Goal: Task Accomplishment & Management: Use online tool/utility

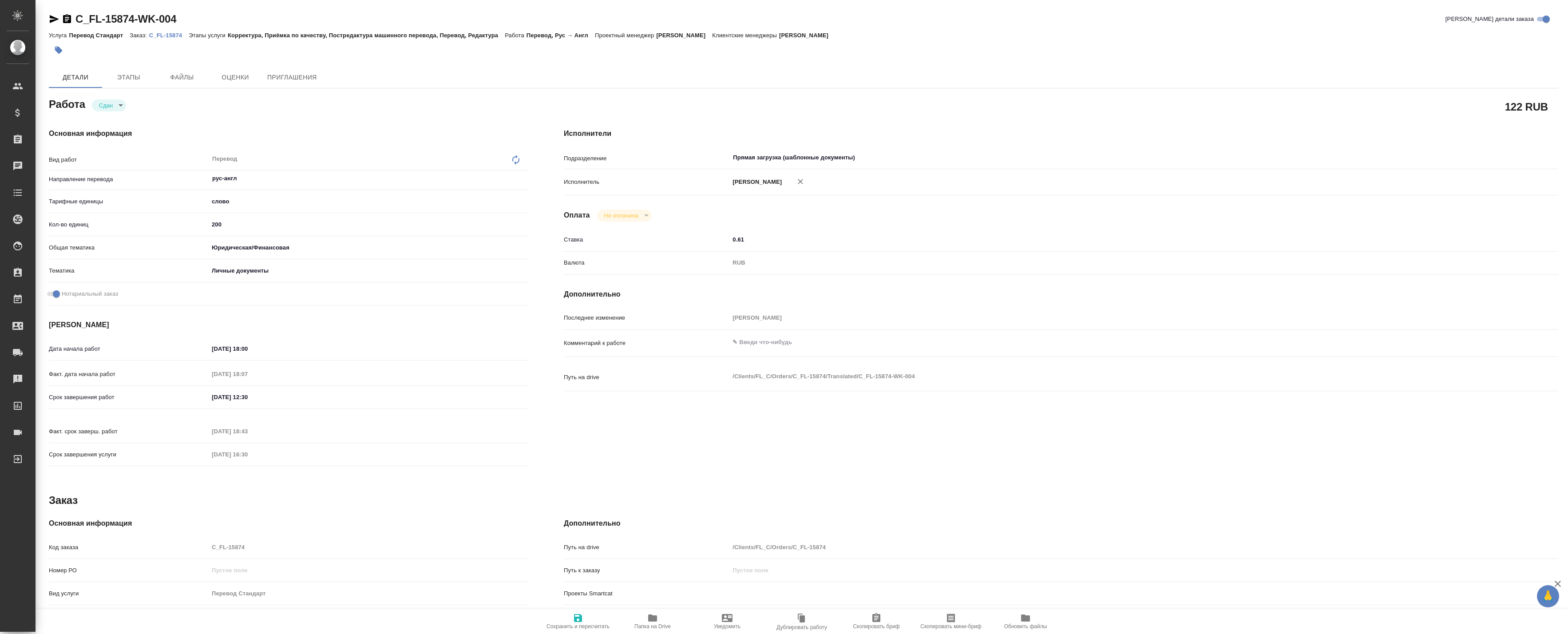
type textarea "x"
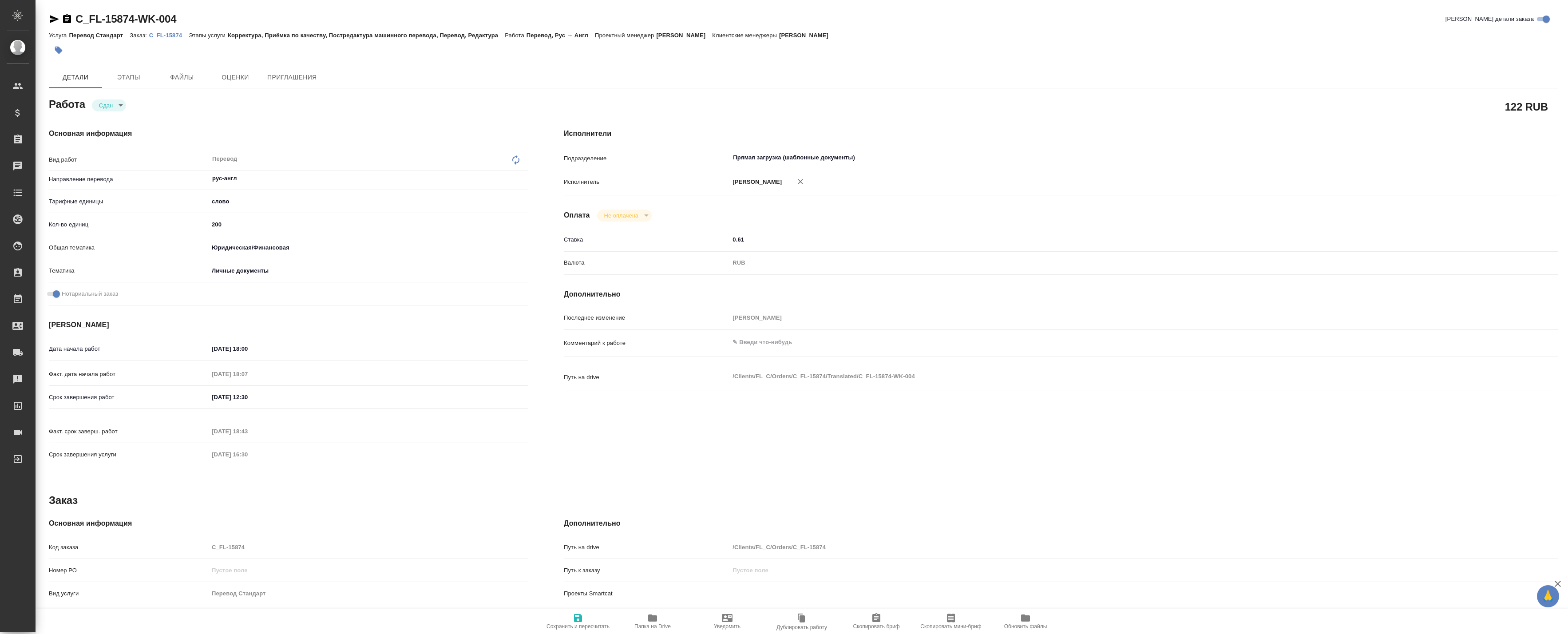
type textarea "x"
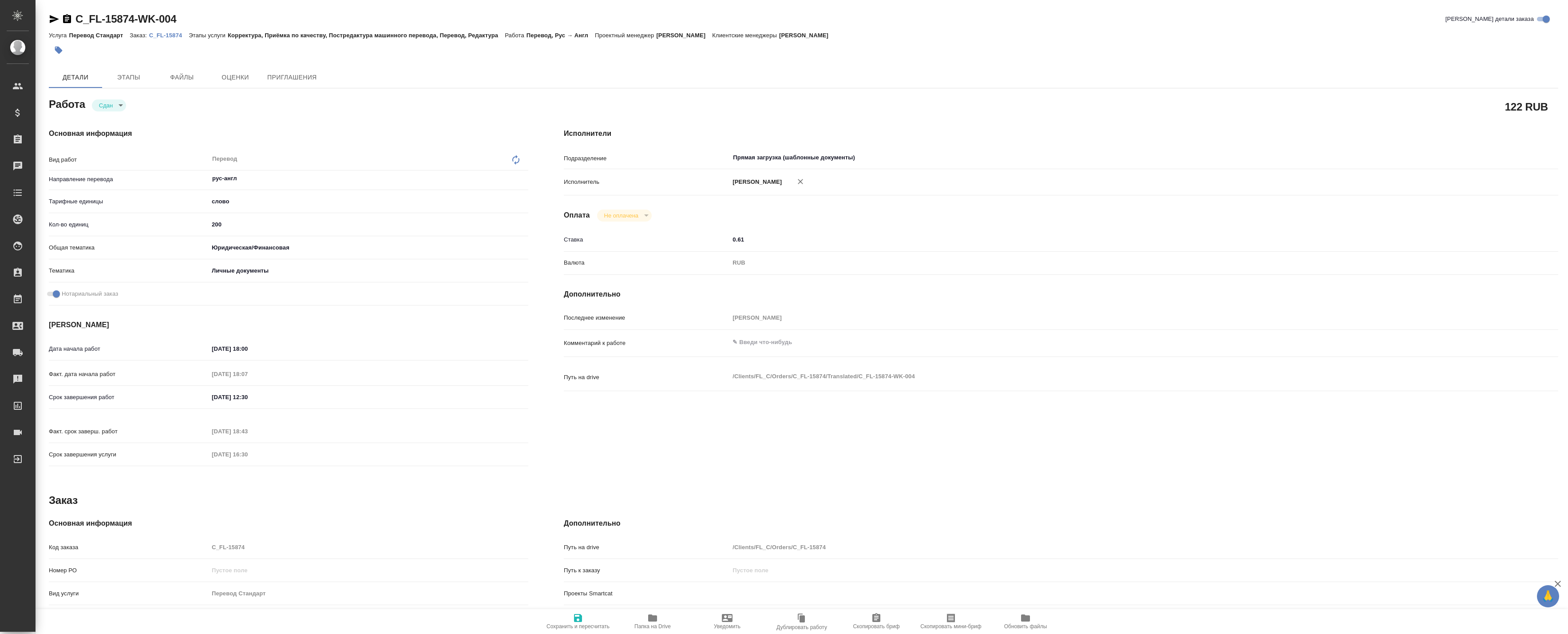
type textarea "x"
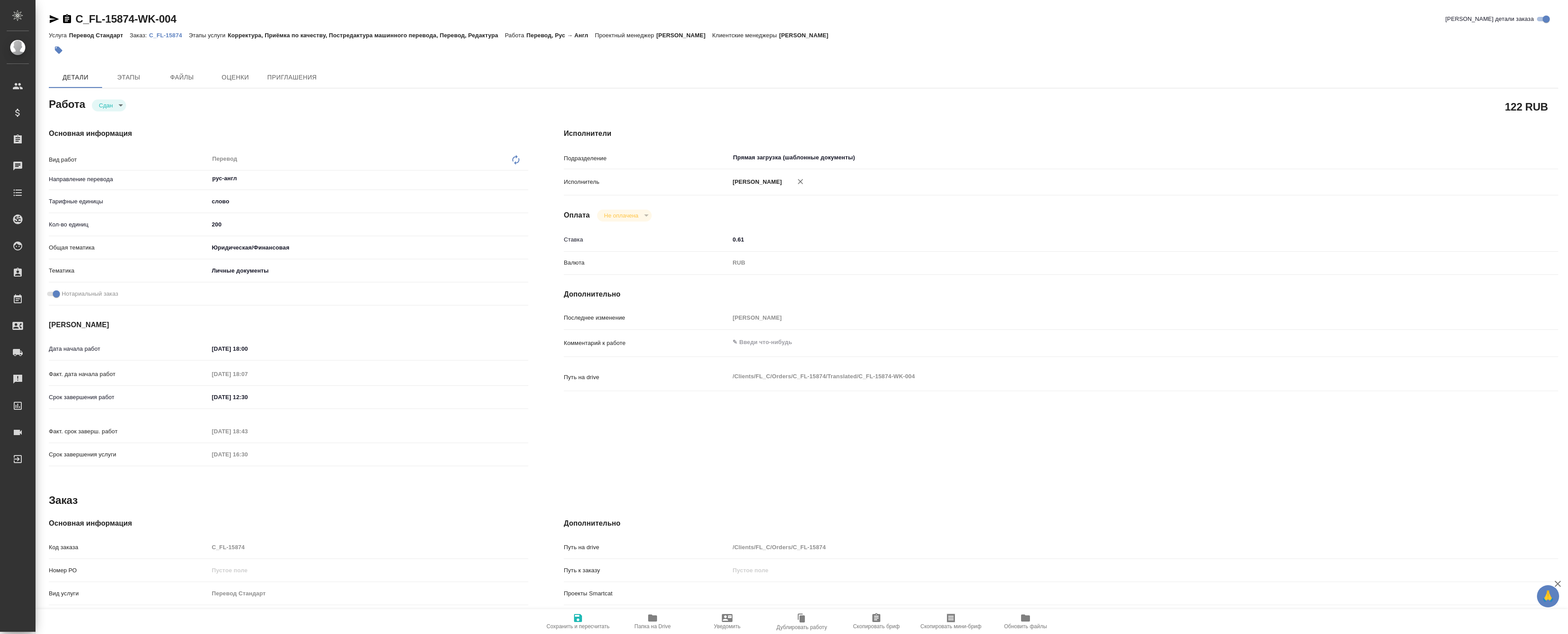
type textarea "x"
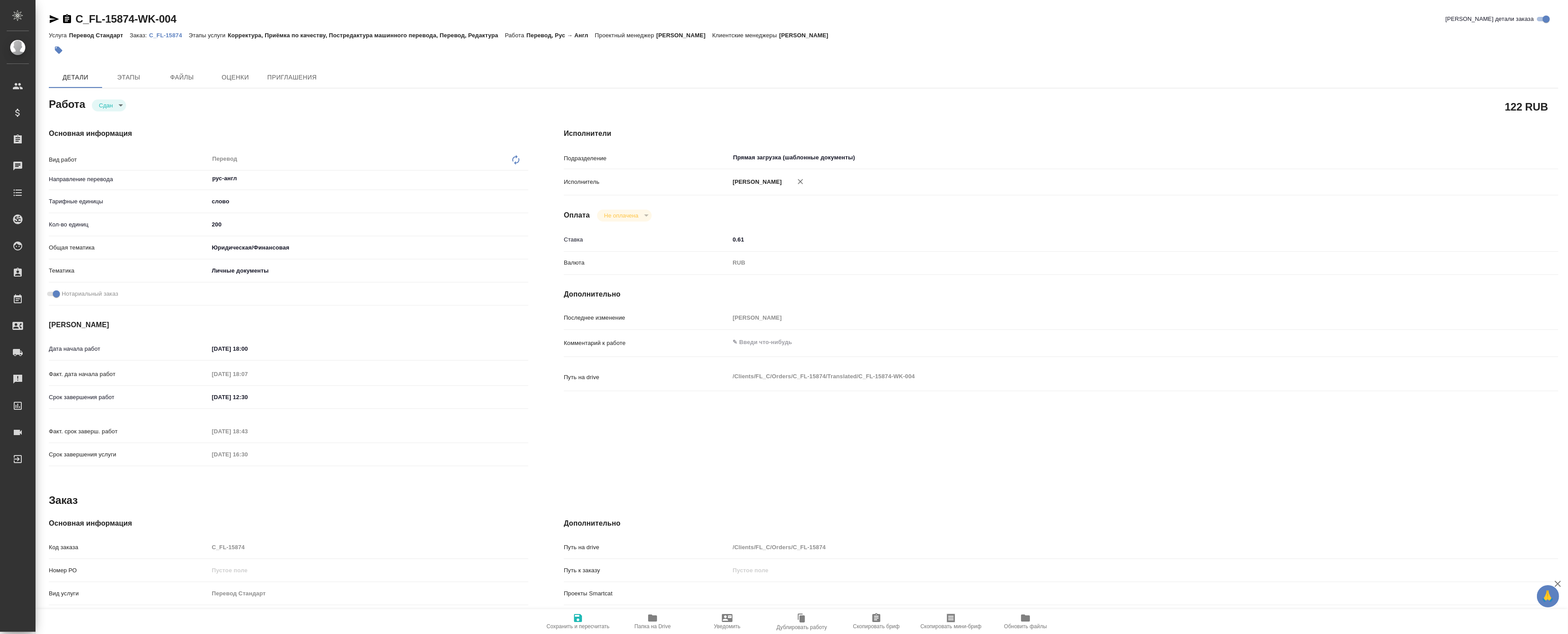
type textarea "x"
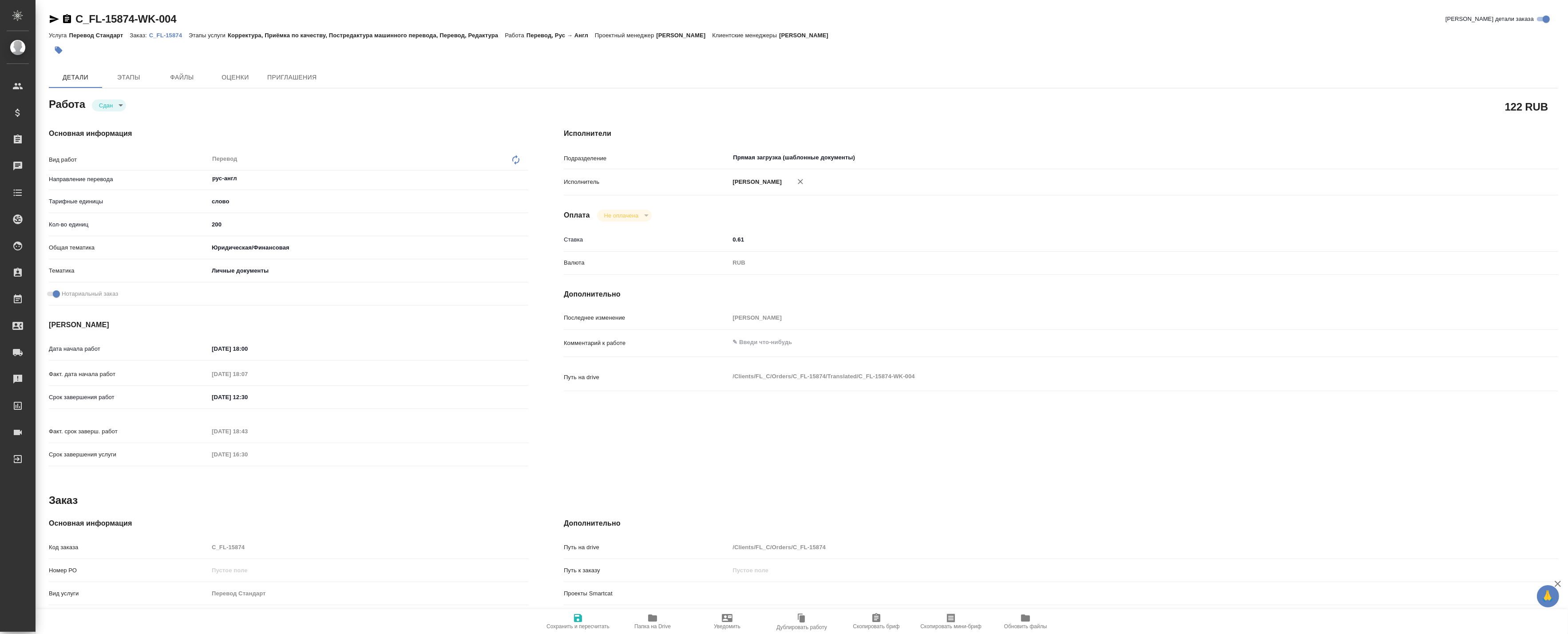
type textarea "x"
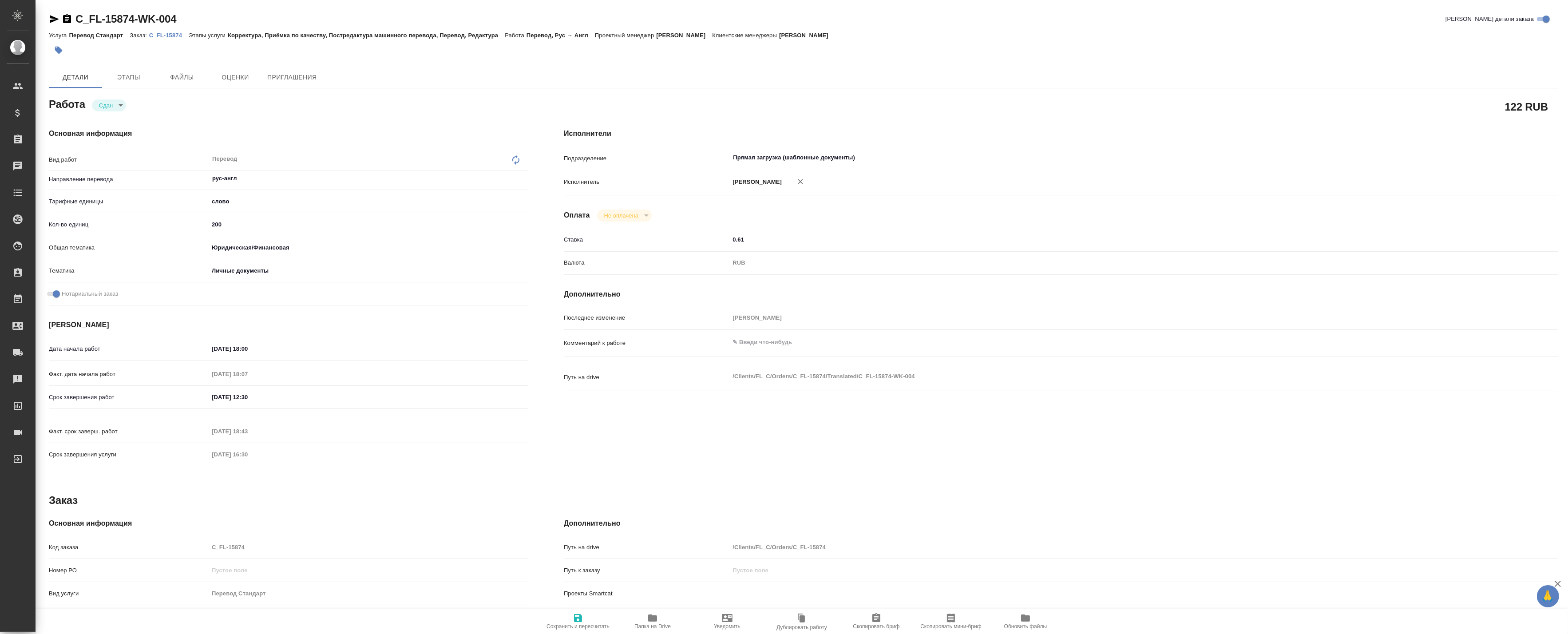
type textarea "x"
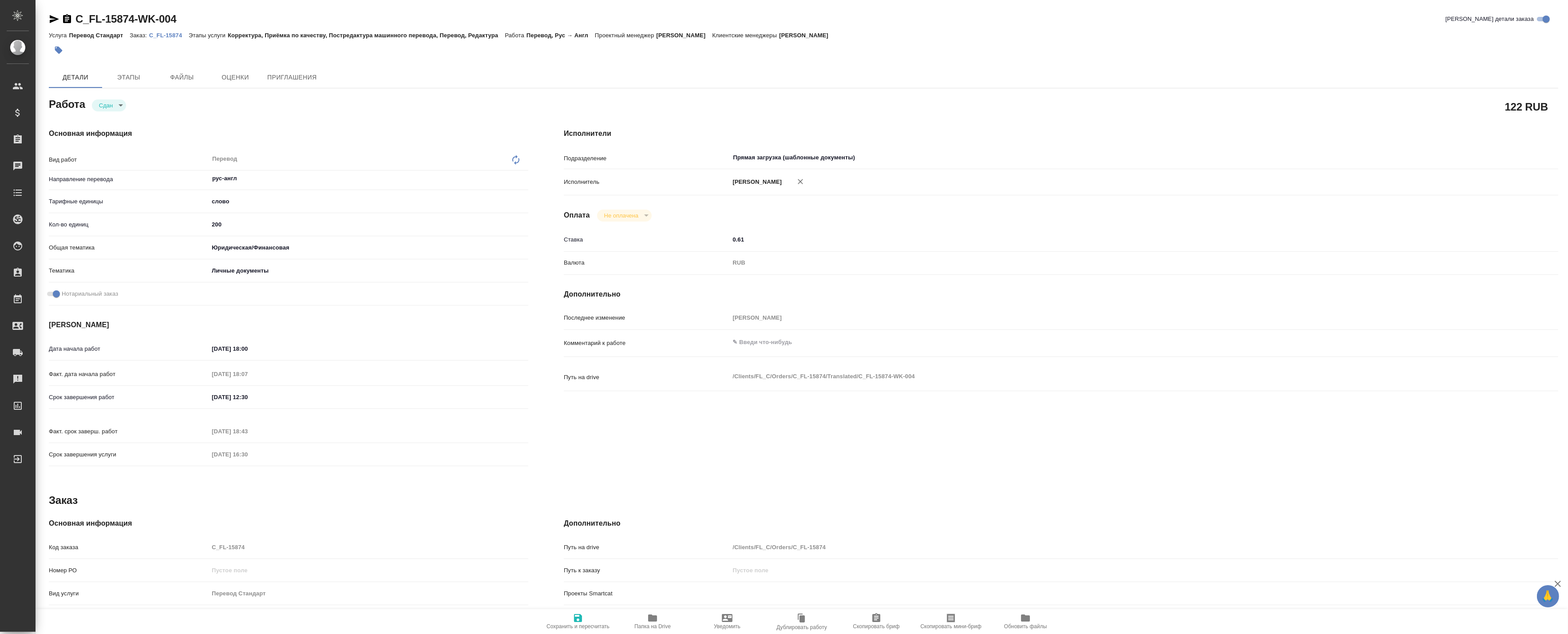
type textarea "x"
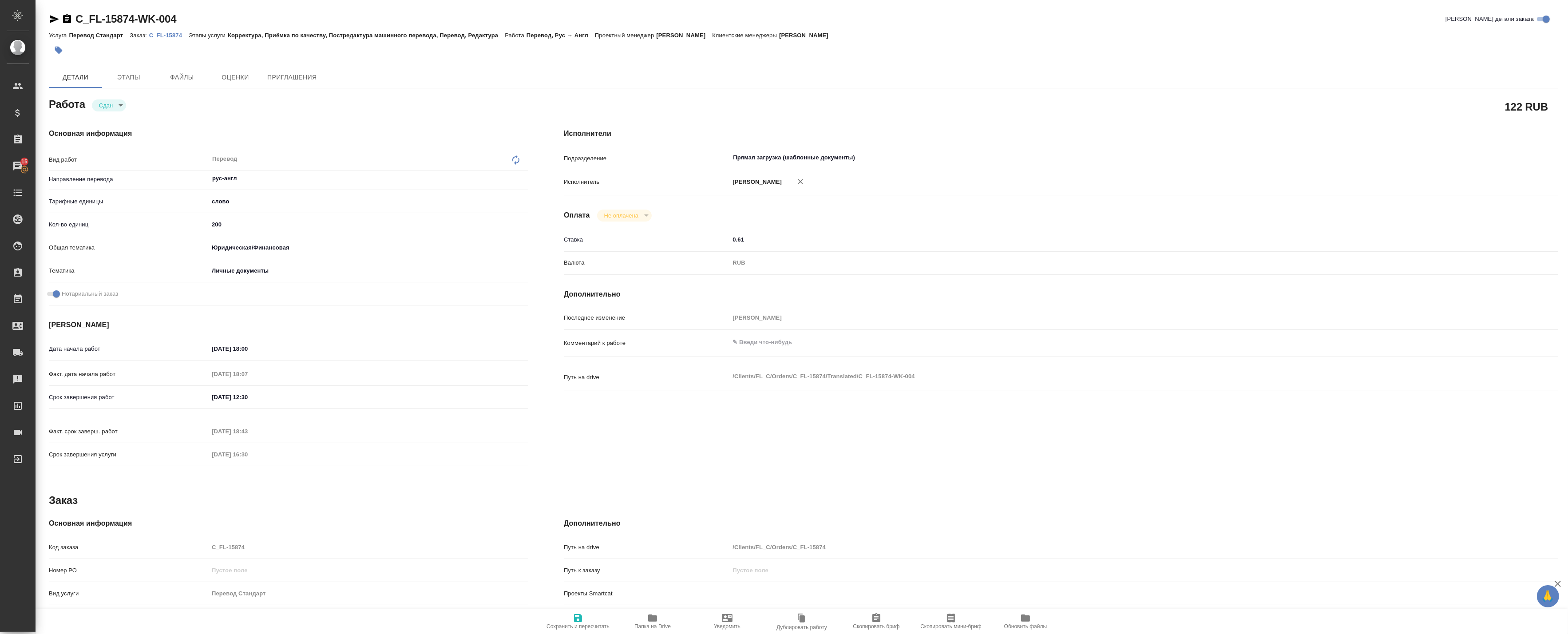
type textarea "x"
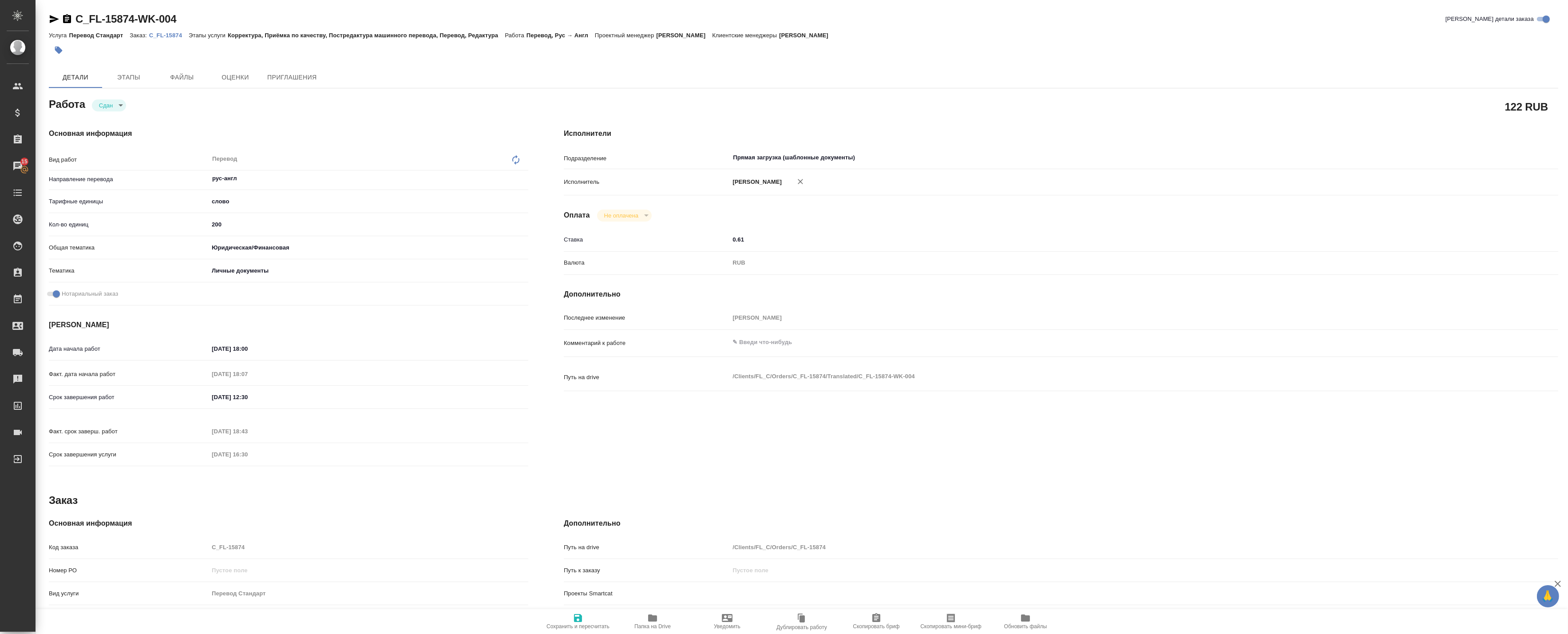
type textarea "x"
